Goal: Download file/media

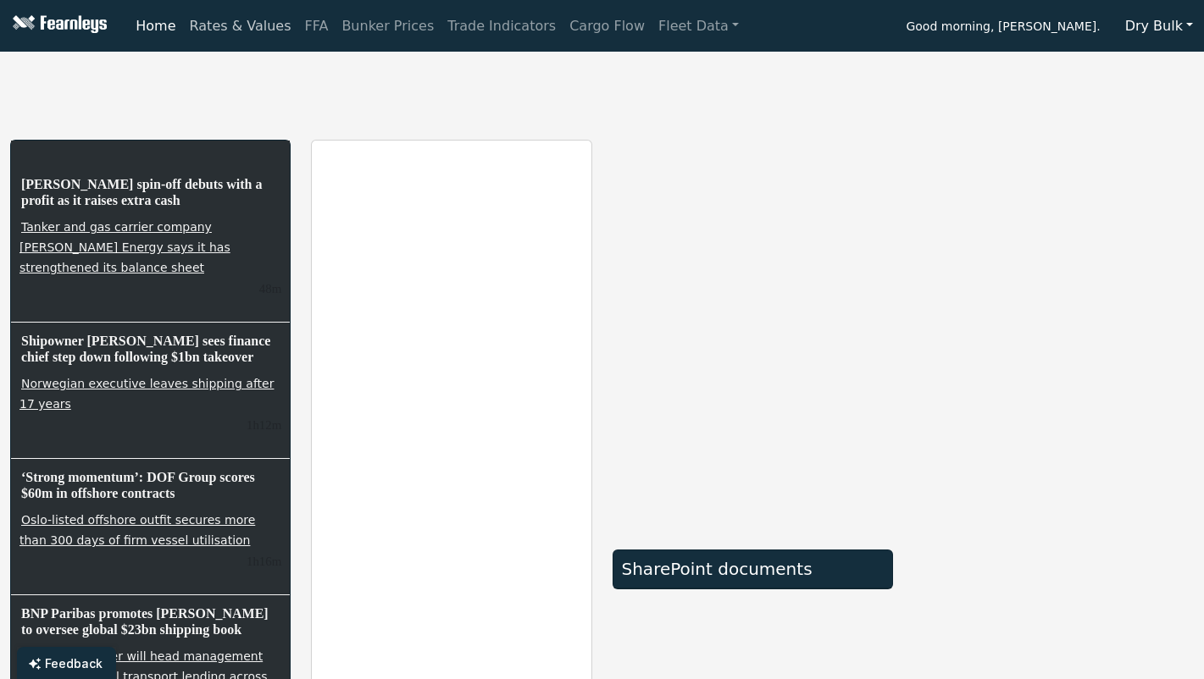
click at [241, 25] on link "Rates & Values" at bounding box center [240, 26] width 115 height 34
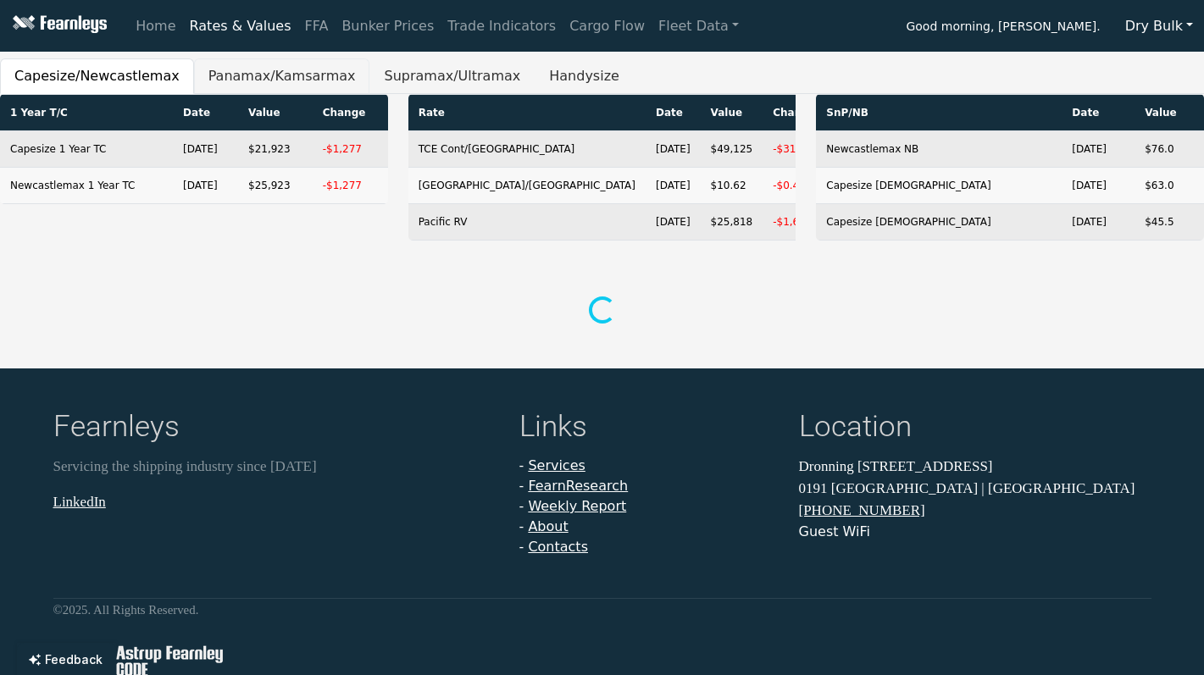
click at [250, 69] on button "Panamax/Kamsarmax" at bounding box center [282, 76] width 176 height 36
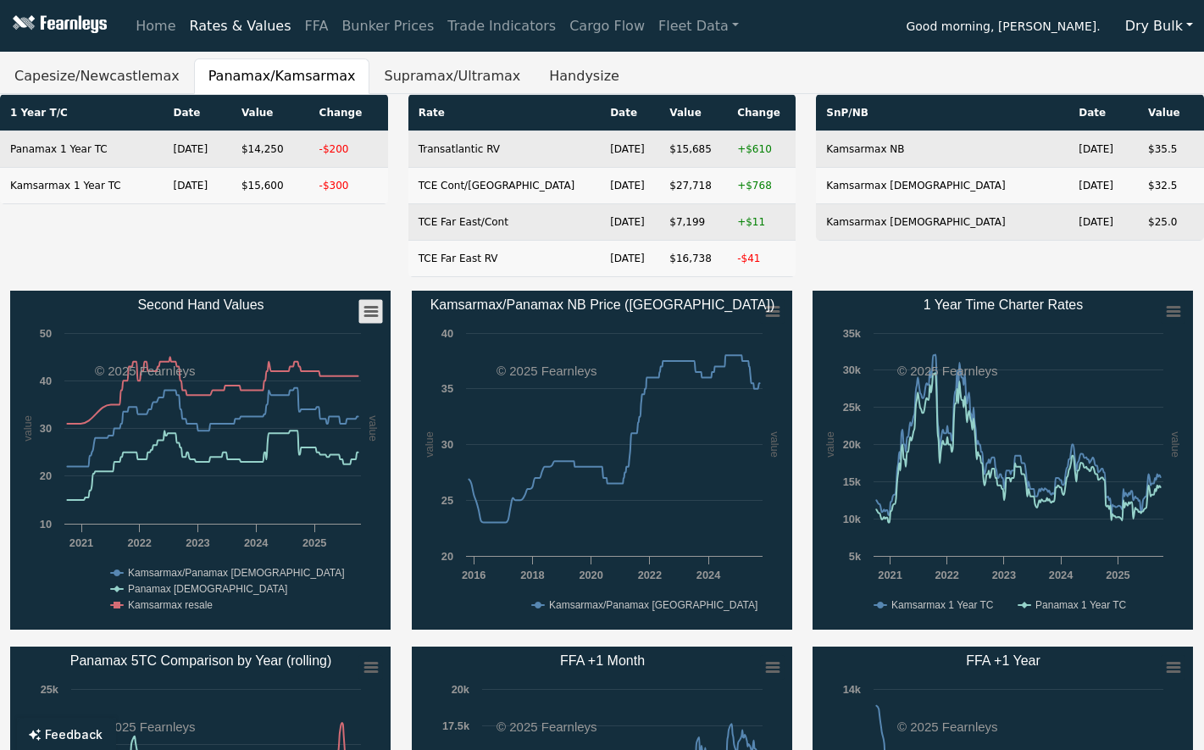
click at [372, 311] on icon "Second Hand Values" at bounding box center [371, 312] width 12 height 8
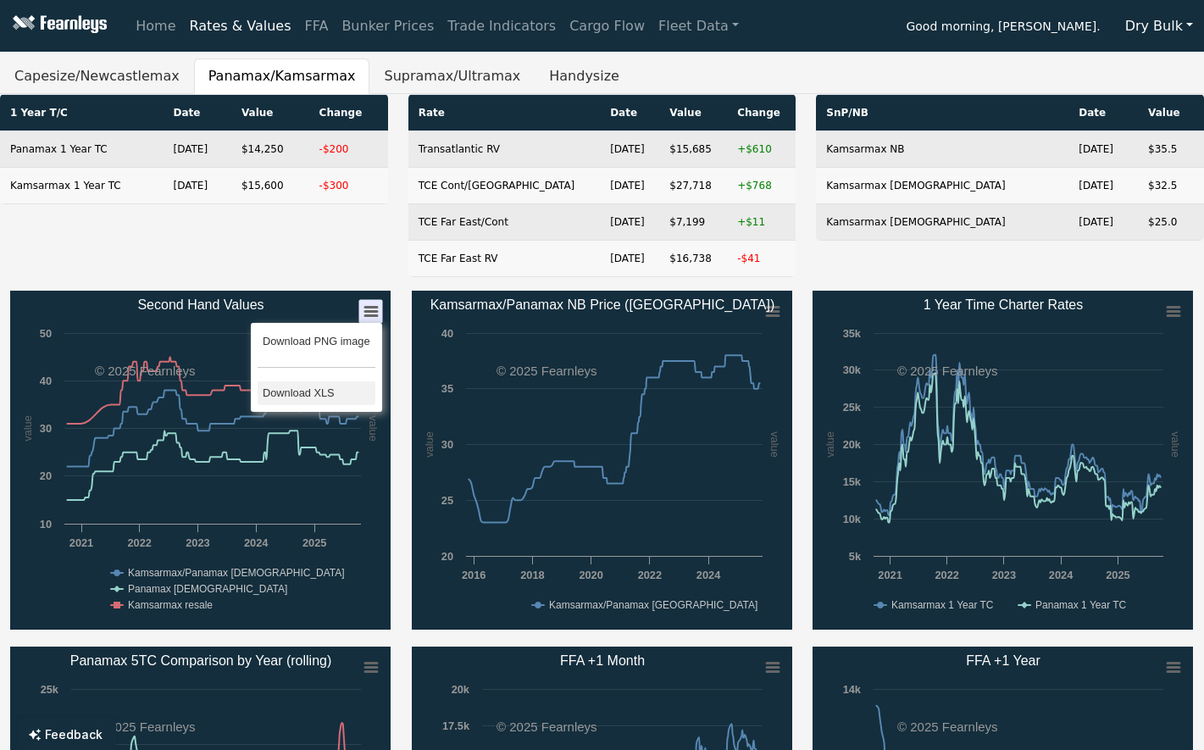
click at [312, 397] on li "Download XLS" at bounding box center [317, 393] width 118 height 24
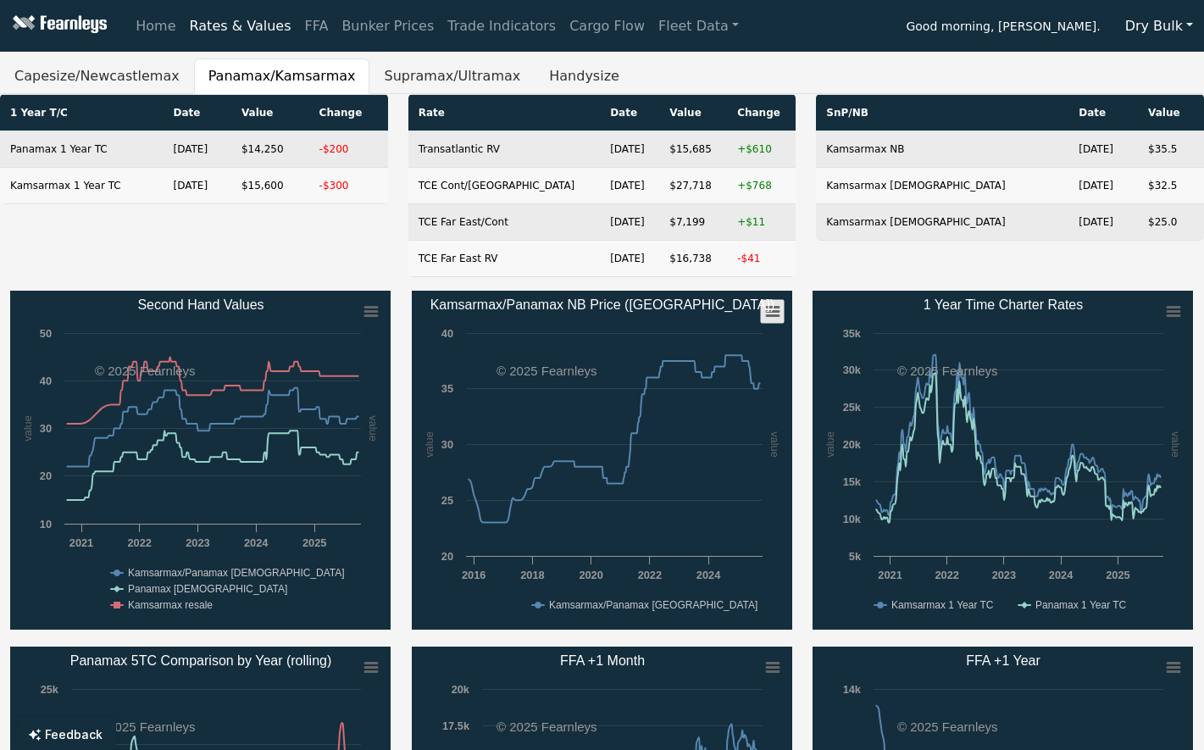
click at [770, 314] on icon "Kamsarmax/Panamax NB Price (China)" at bounding box center [773, 312] width 12 height 8
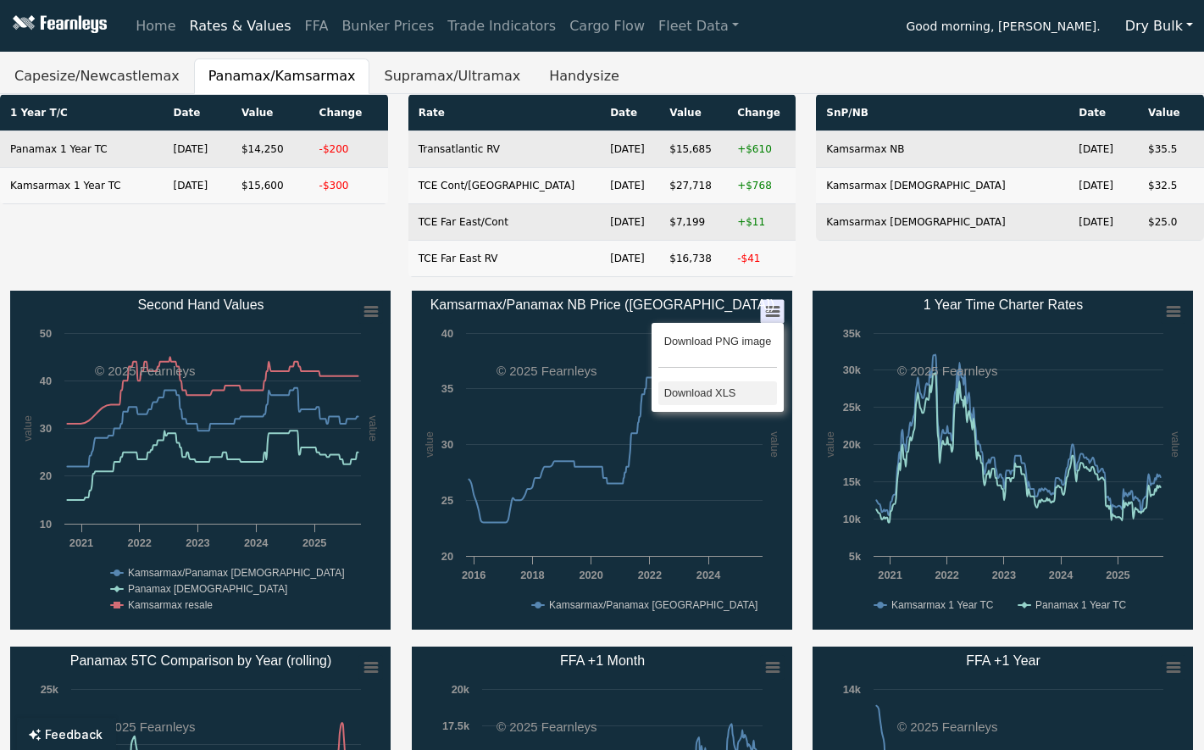
click at [719, 396] on li "Download XLS" at bounding box center [717, 393] width 118 height 24
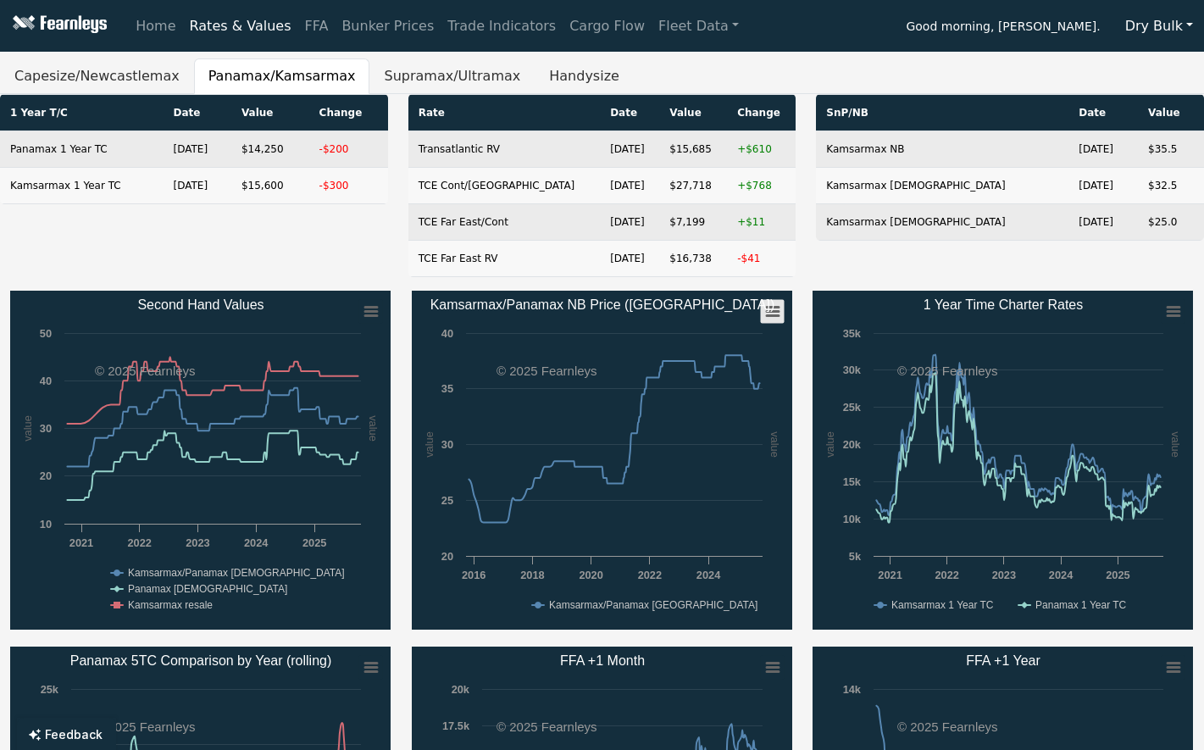
click at [776, 312] on icon "Kamsarmax/Panamax NB Price (China)" at bounding box center [773, 312] width 12 height 8
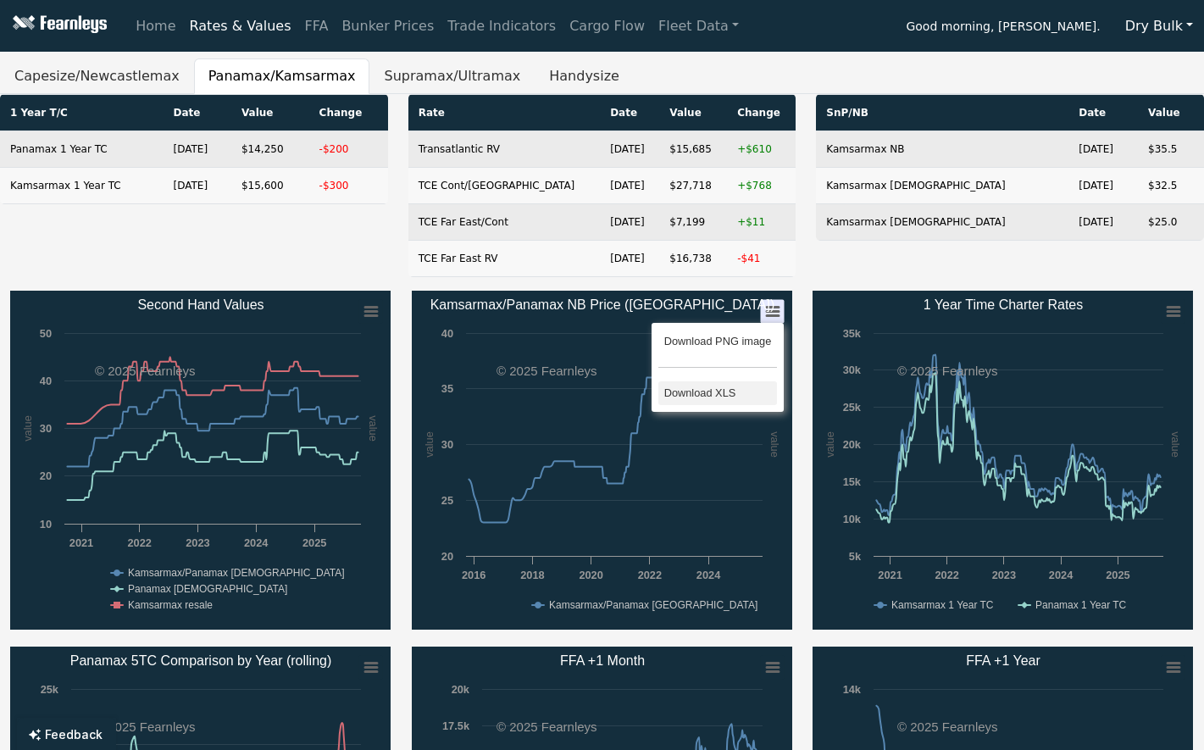
click at [718, 387] on li "Download XLS" at bounding box center [717, 393] width 118 height 24
